Goal: Navigation & Orientation: Find specific page/section

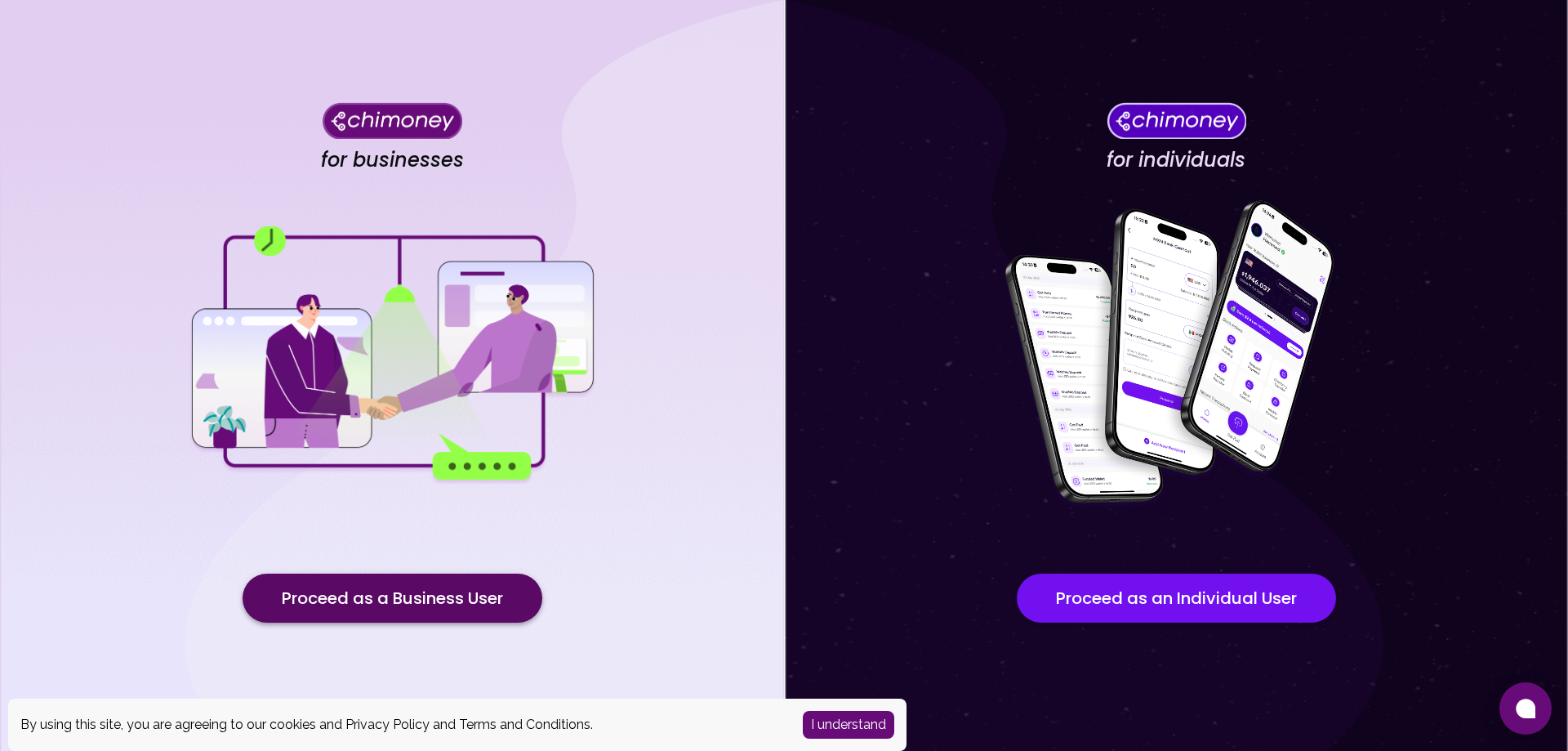
click at [396, 610] on button "Proceed as a Business User" at bounding box center [393, 598] width 300 height 49
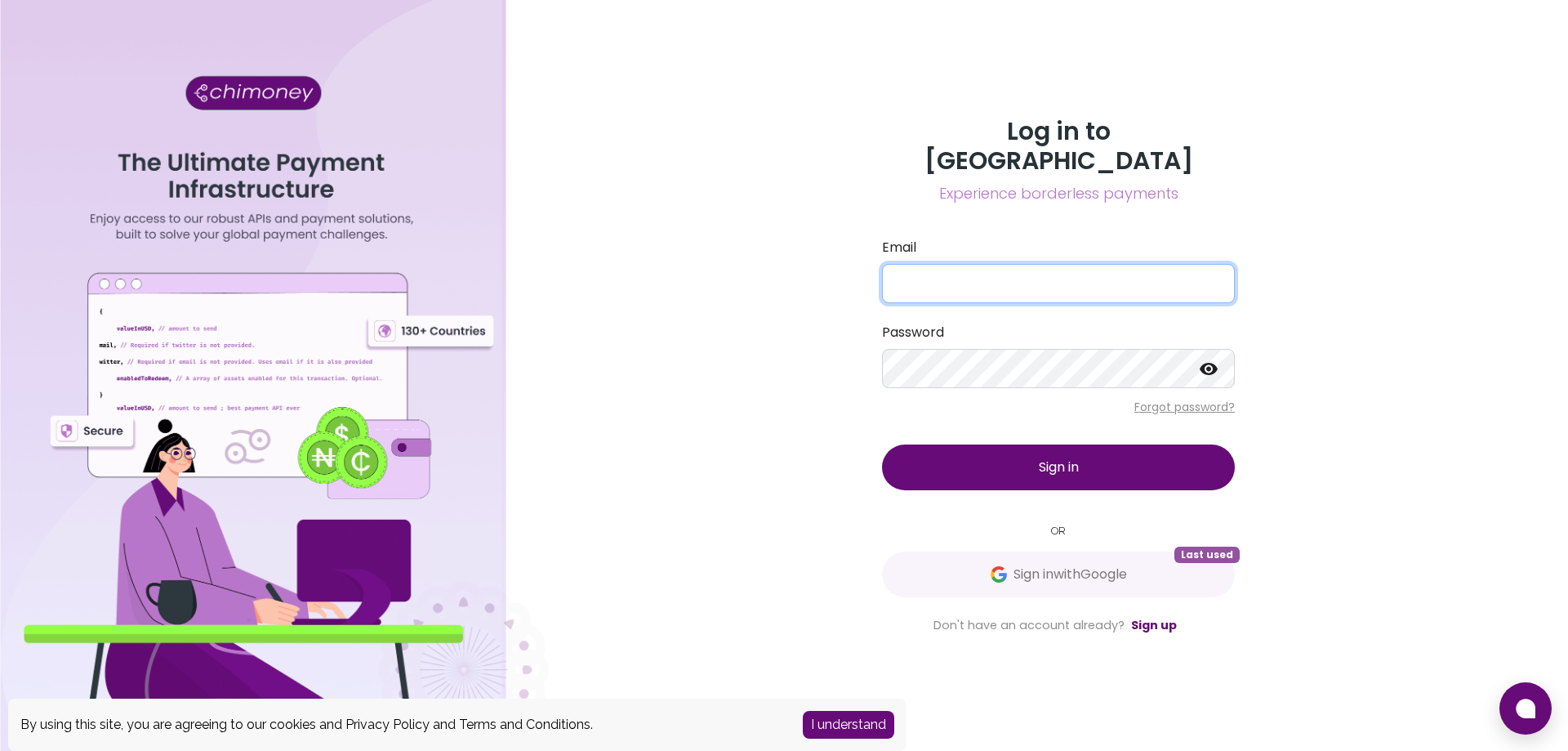
type input "[EMAIL_ADDRESS][DOMAIN_NAME]"
click at [1038, 462] on button "Sign in" at bounding box center [1057, 468] width 353 height 46
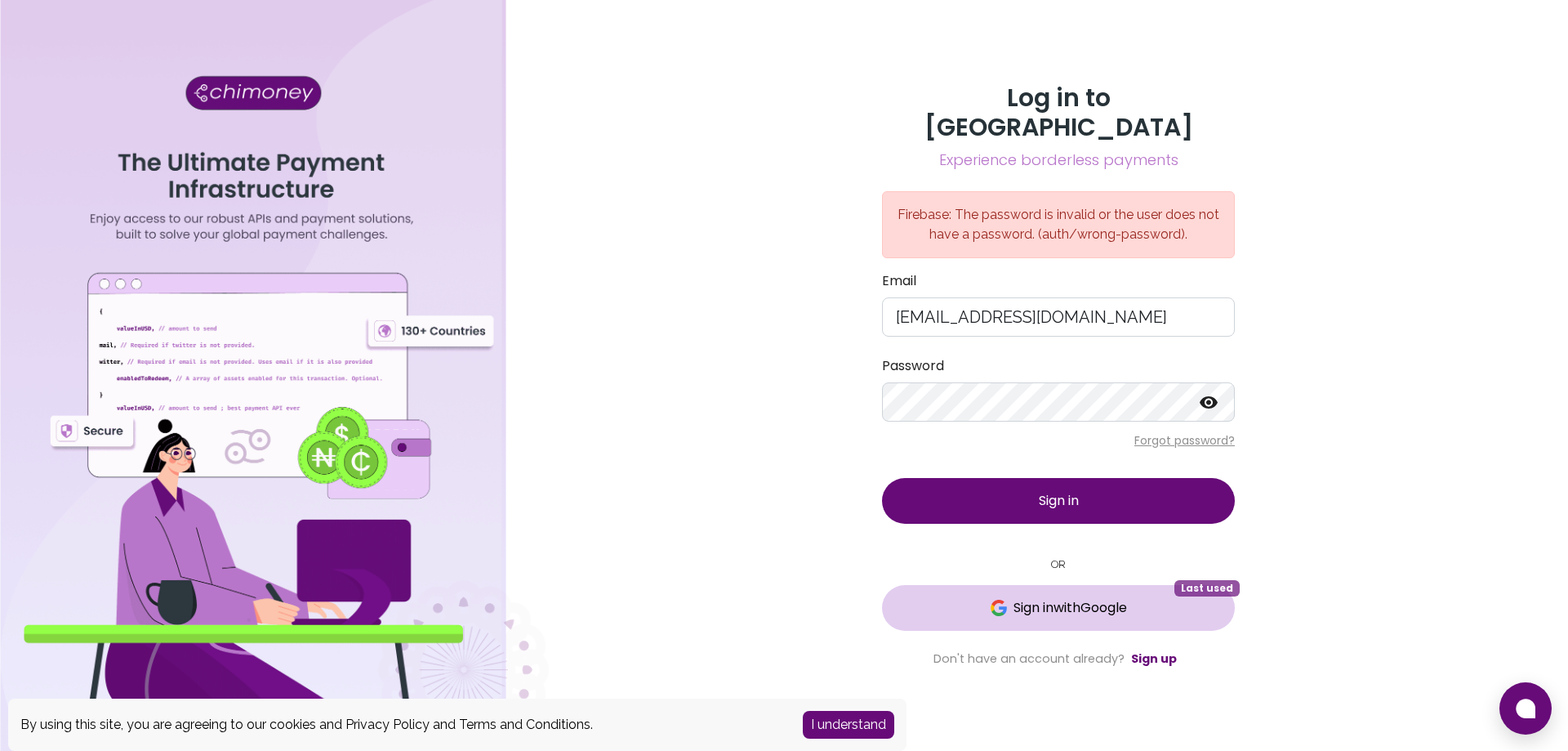
click at [1013, 598] on span "Sign in with Google" at bounding box center [1070, 608] width 114 height 20
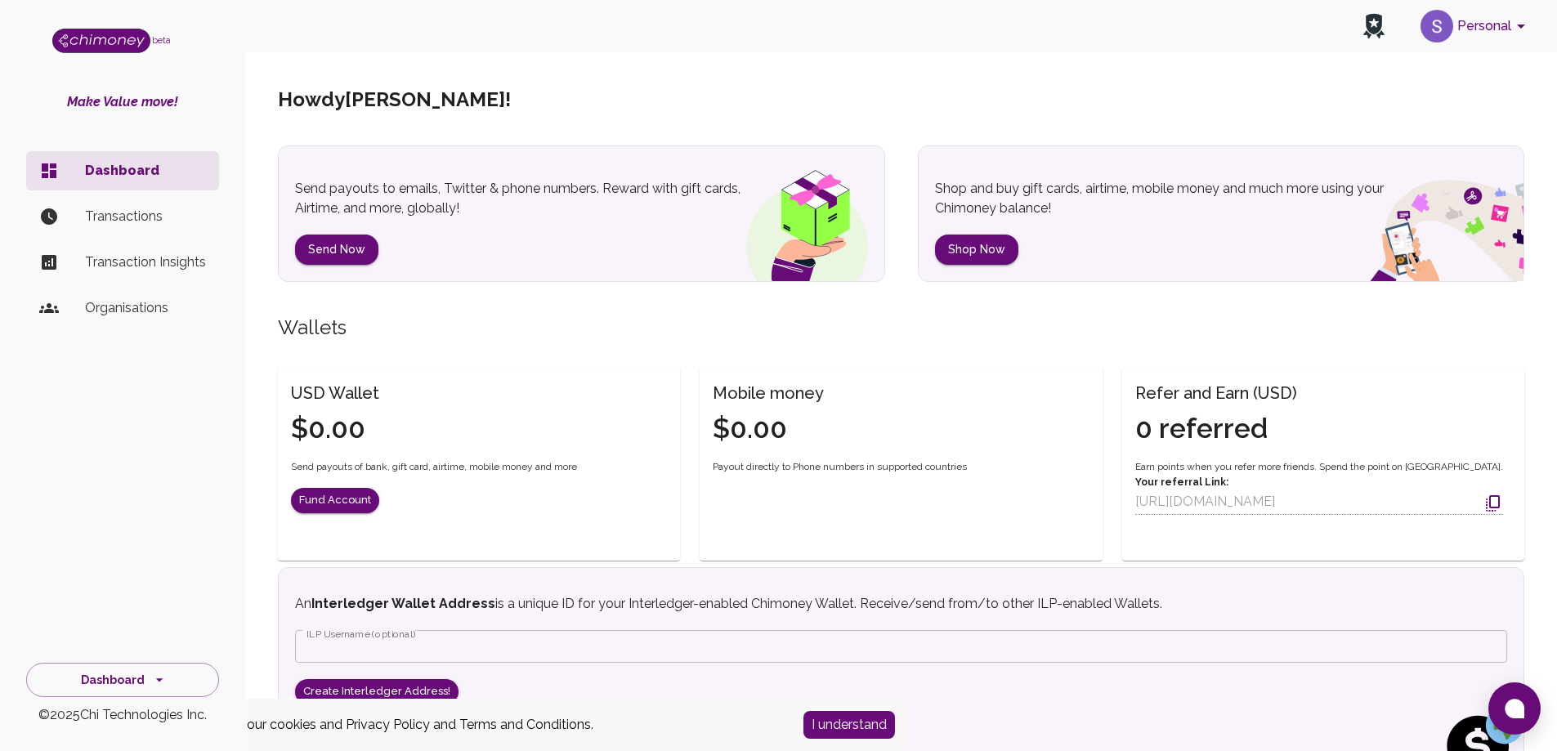
click at [1519, 25] on icon "account of current user" at bounding box center [1521, 27] width 8 height 4
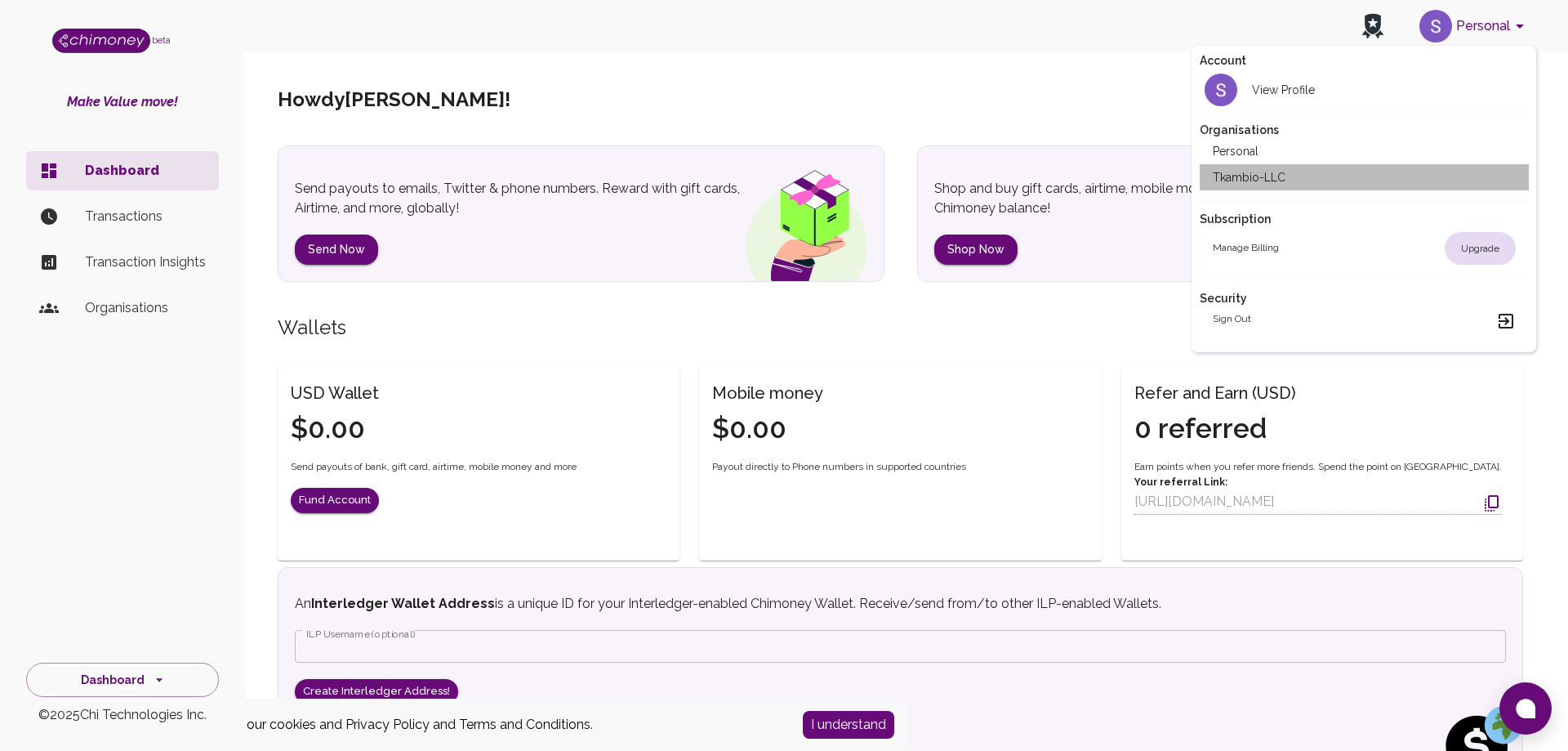
click at [1244, 182] on li "Tkambio-LLC" at bounding box center [1363, 177] width 329 height 26
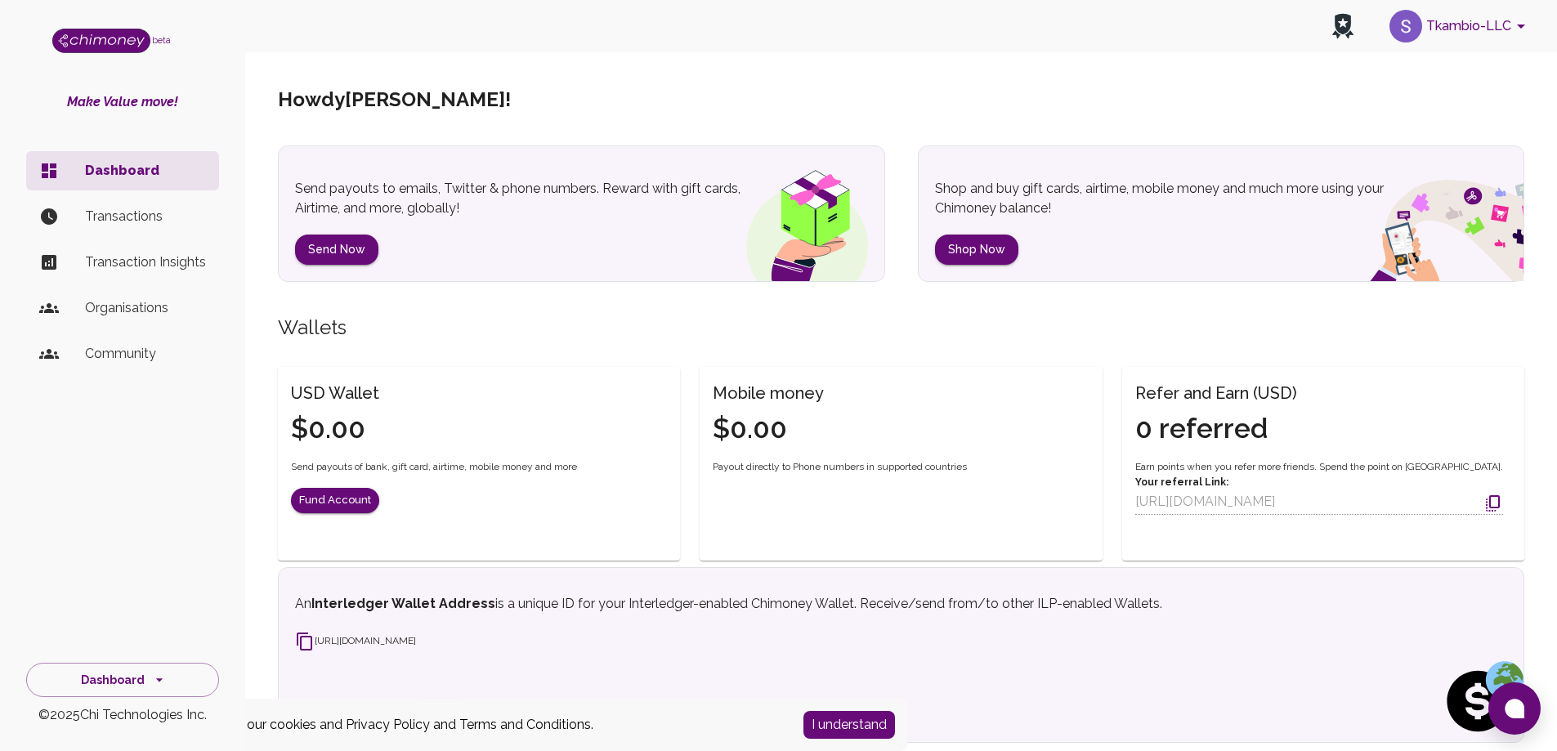
click at [131, 214] on p "Transactions" at bounding box center [145, 217] width 121 height 20
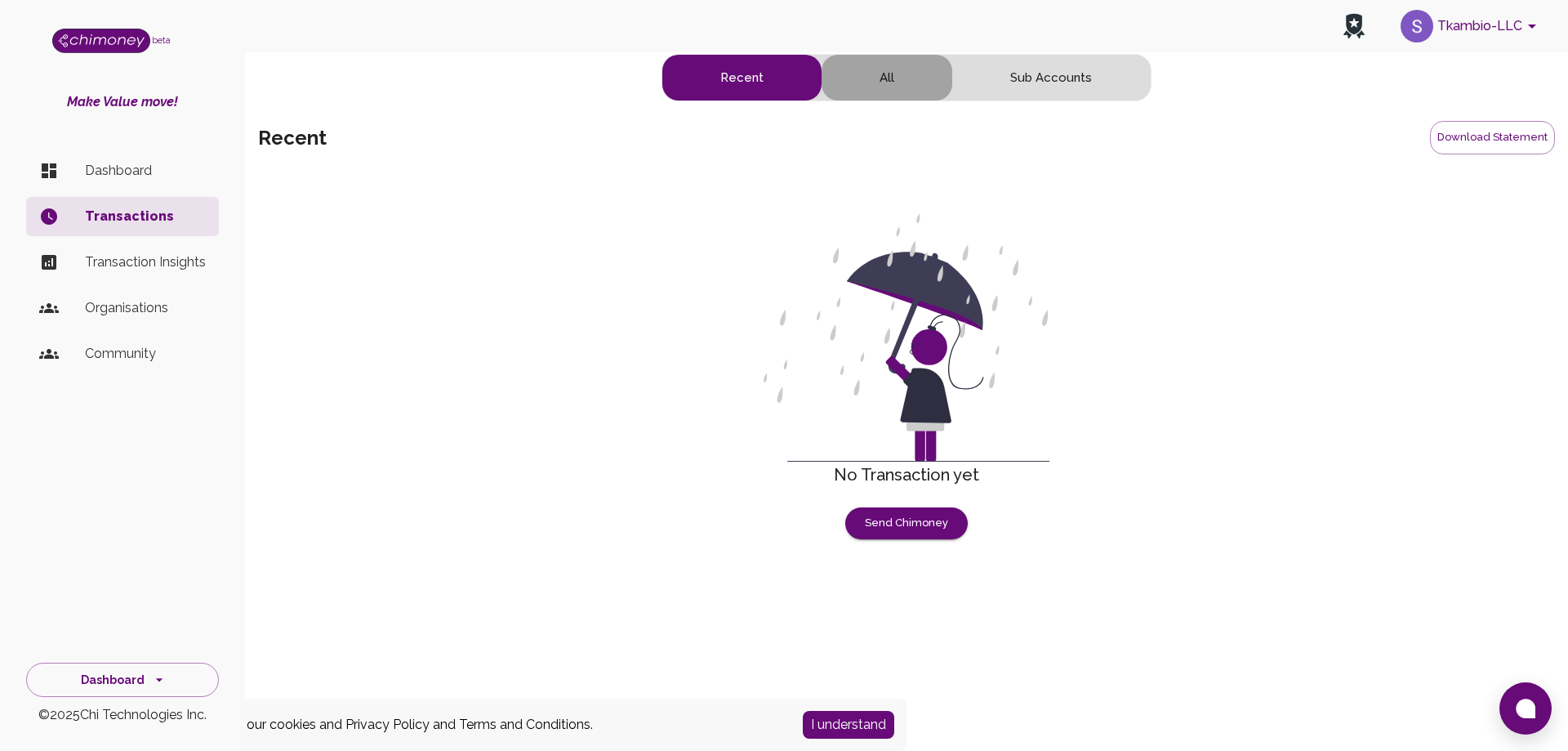
click at [888, 81] on button "All" at bounding box center [886, 78] width 131 height 46
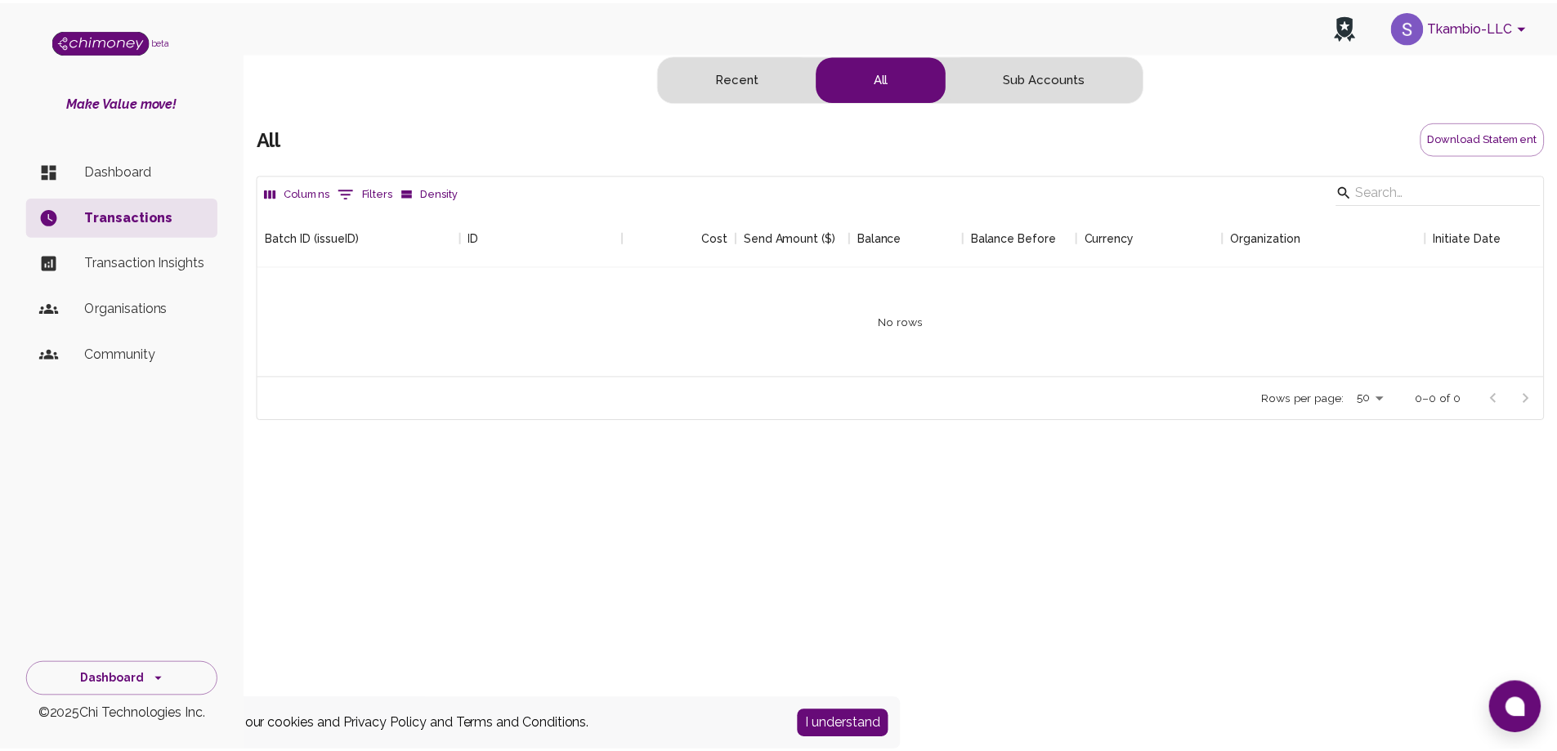
scroll to position [168, 1284]
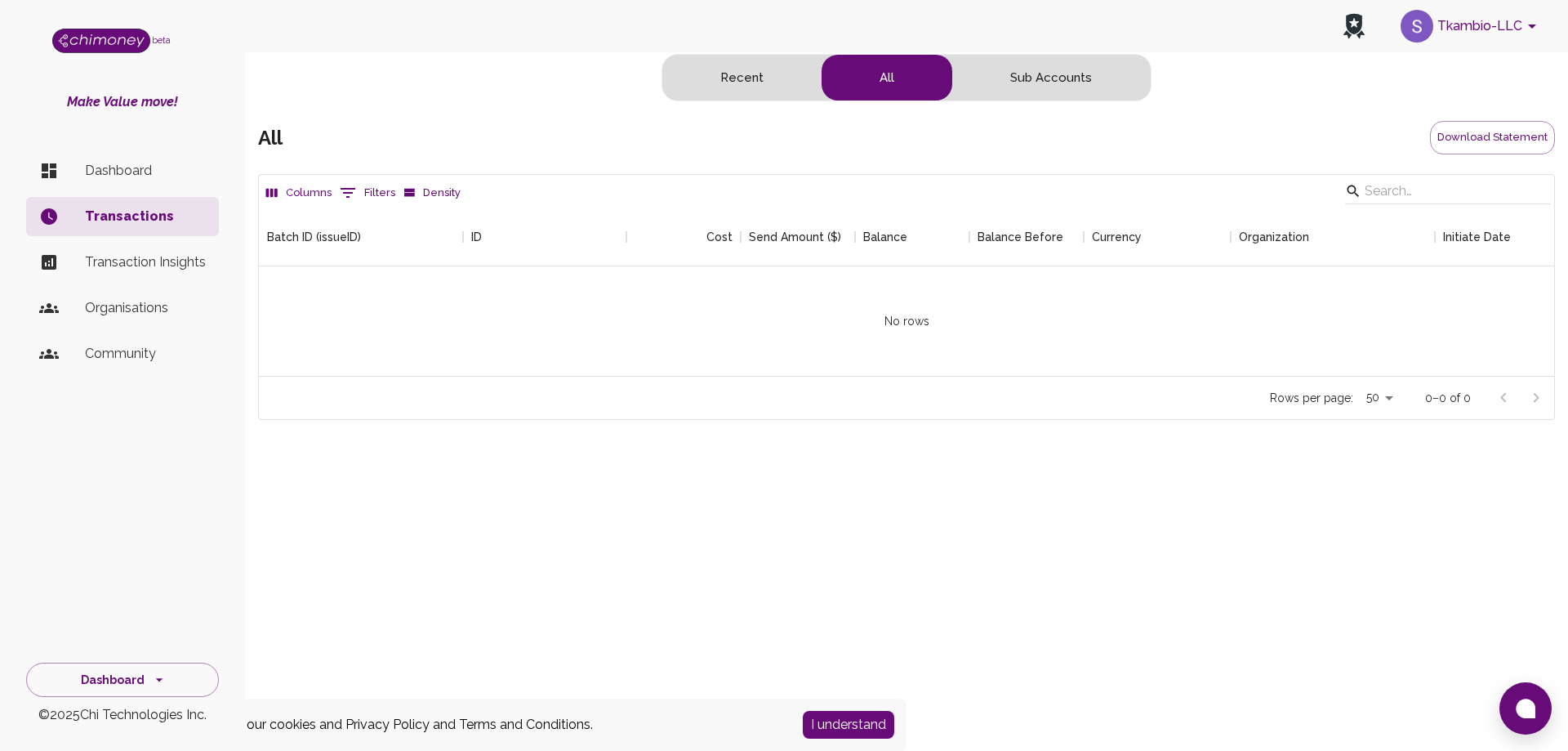
click at [133, 168] on p "Dashboard" at bounding box center [145, 171] width 121 height 20
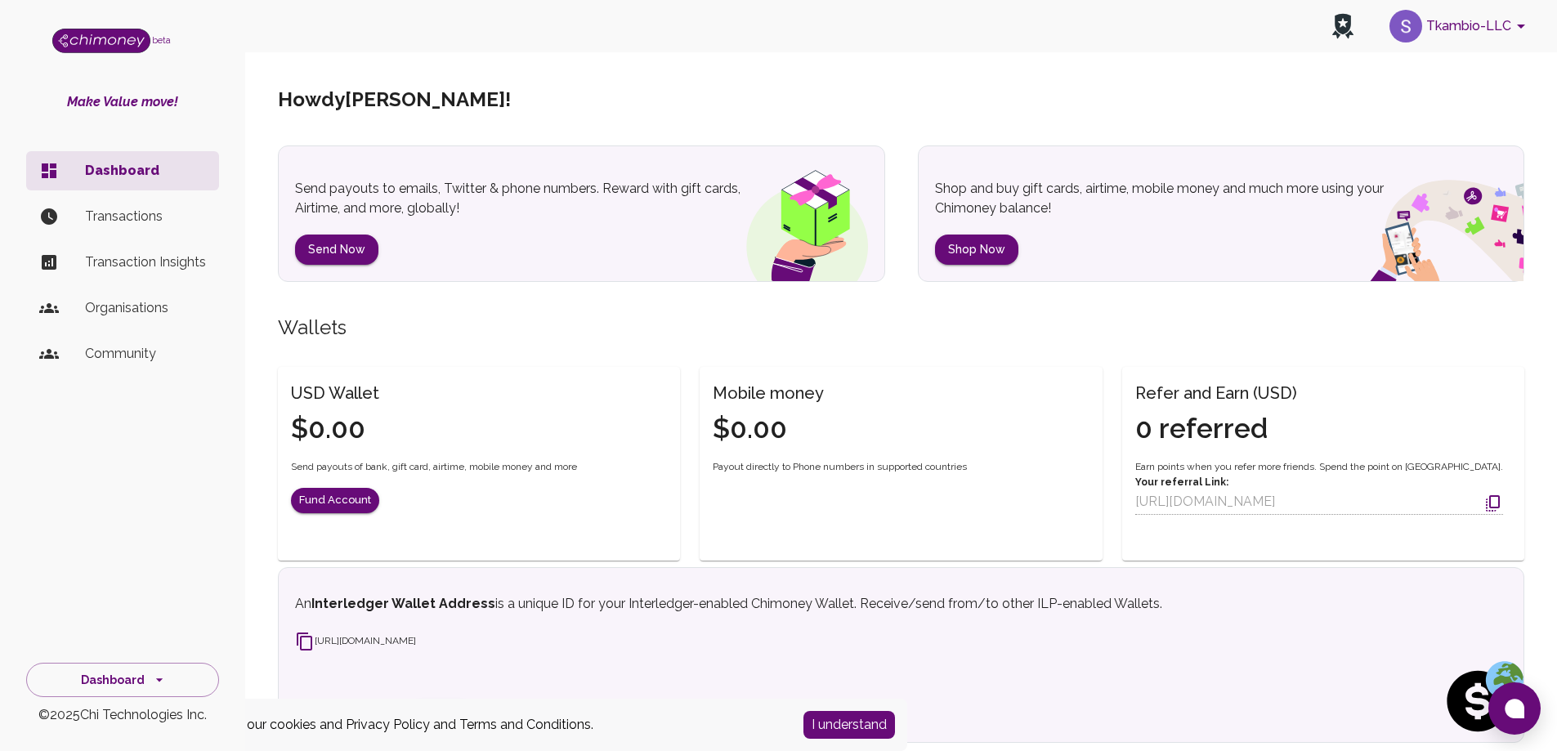
click at [109, 217] on p "Transactions" at bounding box center [145, 217] width 121 height 20
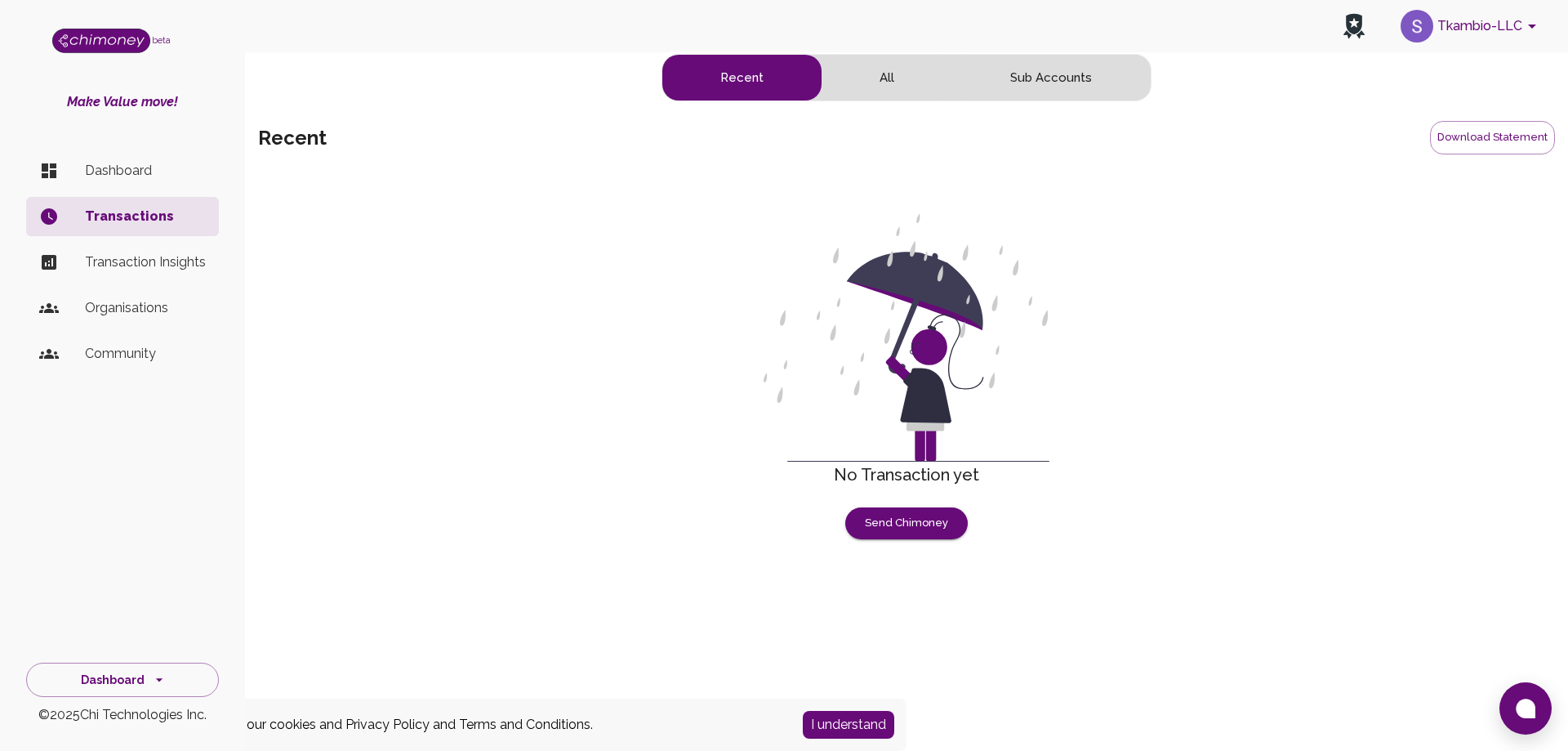
click at [877, 85] on button "All" at bounding box center [886, 78] width 131 height 46
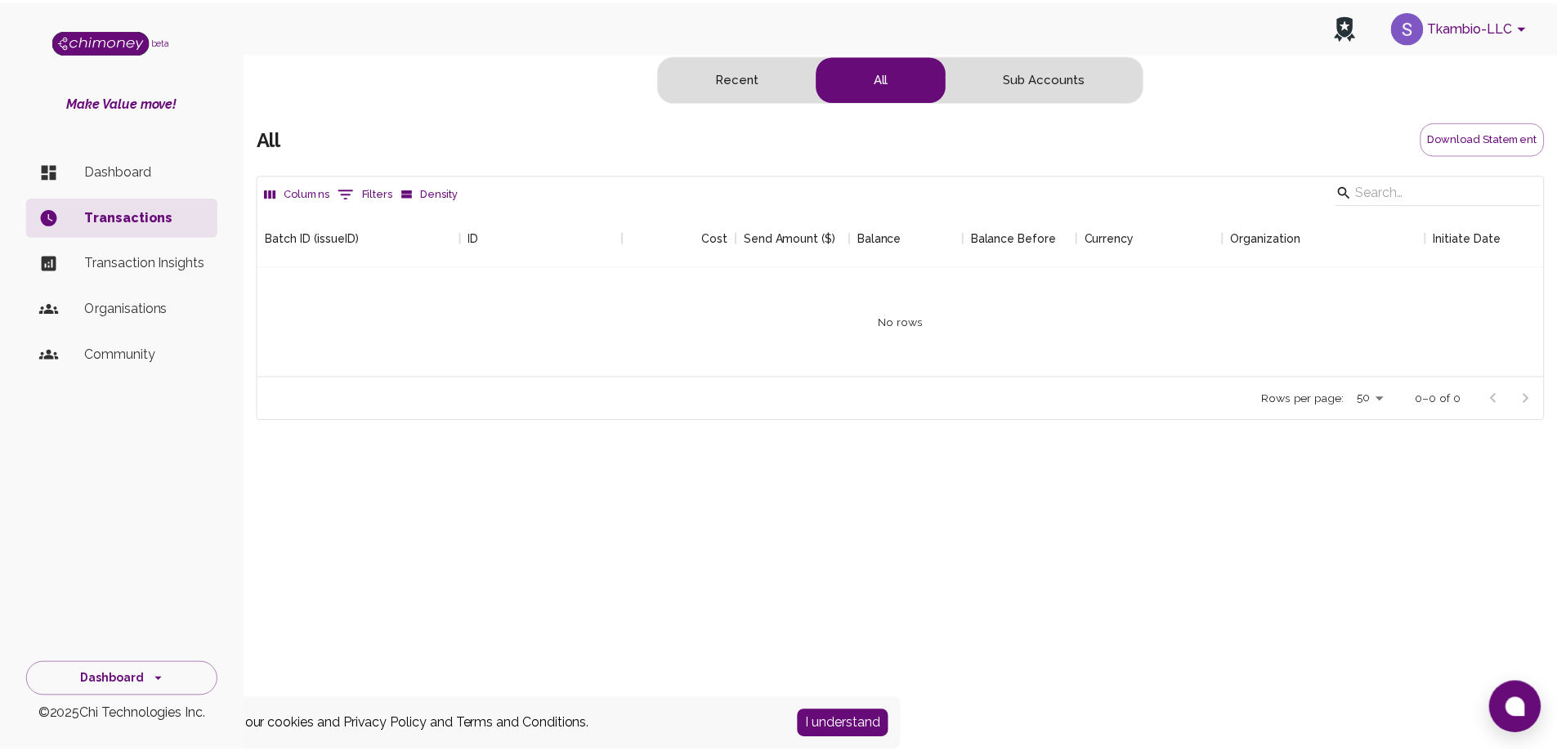
scroll to position [168, 1284]
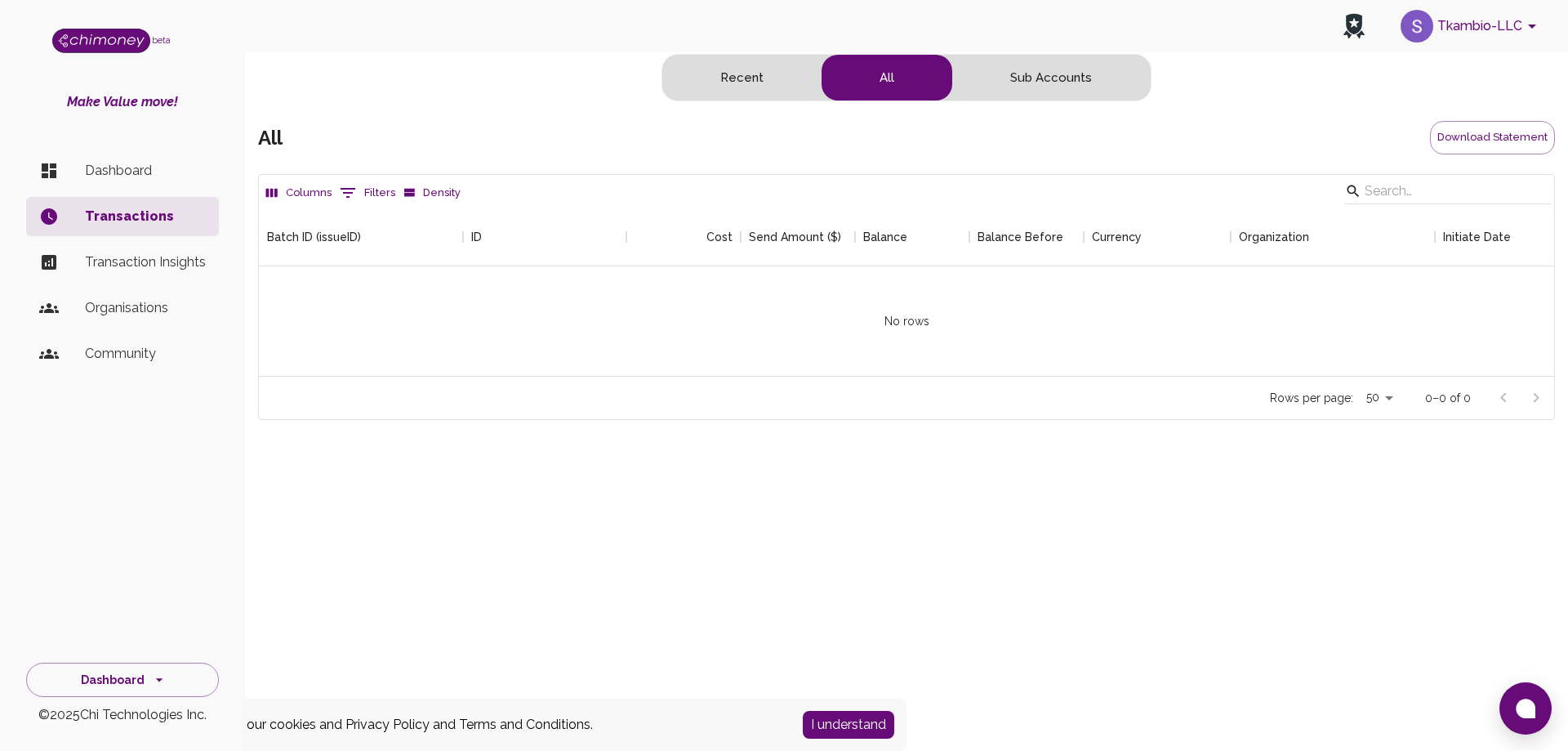
click at [119, 172] on p "Dashboard" at bounding box center [145, 171] width 121 height 20
